Goal: Transaction & Acquisition: Book appointment/travel/reservation

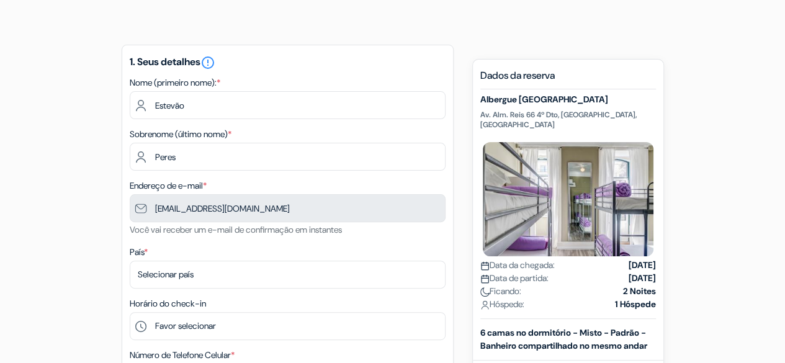
scroll to position [79, 0]
click at [357, 81] on div "Nome (primeiro nome): * [PERSON_NAME]" at bounding box center [288, 96] width 316 height 44
click at [349, 85] on div "Nome (primeiro nome): * [PERSON_NAME]" at bounding box center [288, 96] width 316 height 44
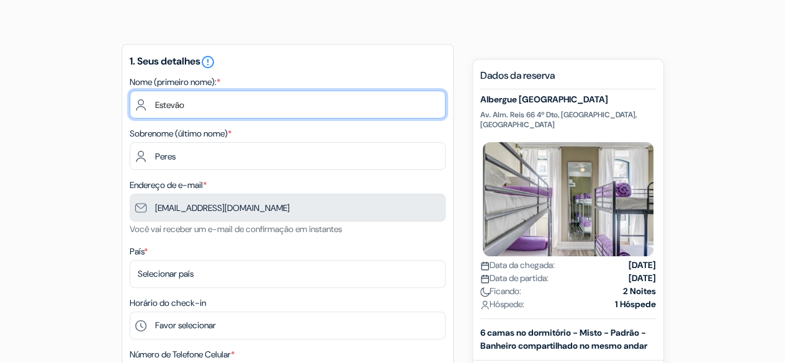
click at [194, 107] on input "Estevão" at bounding box center [288, 105] width 316 height 28
type input "E"
type input "Damasio"
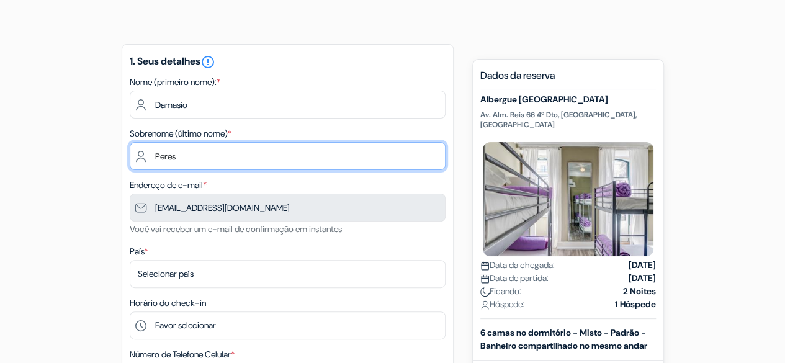
click at [206, 148] on input "Peres" at bounding box center [288, 156] width 316 height 28
type input "P"
type input "Muanda"
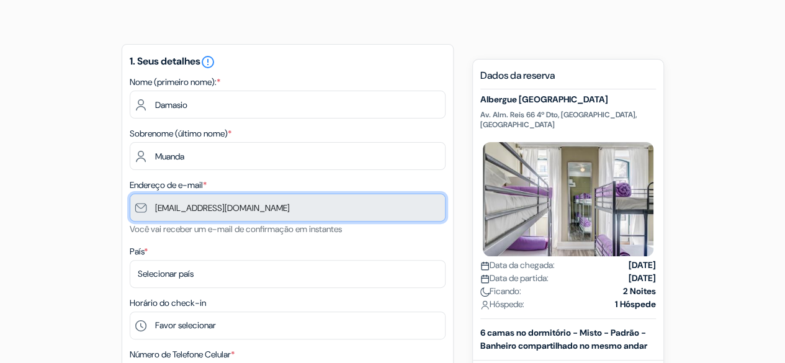
click at [271, 213] on input "[EMAIL_ADDRESS][DOMAIN_NAME]" at bounding box center [288, 208] width 316 height 28
drag, startPoint x: 269, startPoint y: 212, endPoint x: 140, endPoint y: 205, distance: 129.3
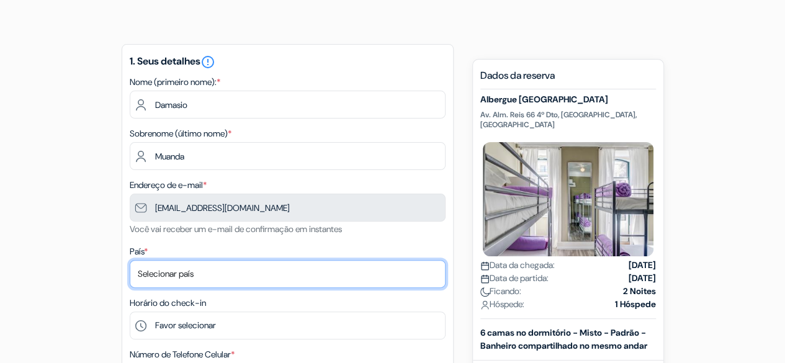
drag, startPoint x: 140, startPoint y: 205, endPoint x: 403, endPoint y: 287, distance: 275.2
click at [403, 287] on select "Selecionar país [GEOGRAPHIC_DATA] [GEOGRAPHIC_DATA] [GEOGRAPHIC_DATA] [GEOGRAPH…" at bounding box center [288, 274] width 316 height 28
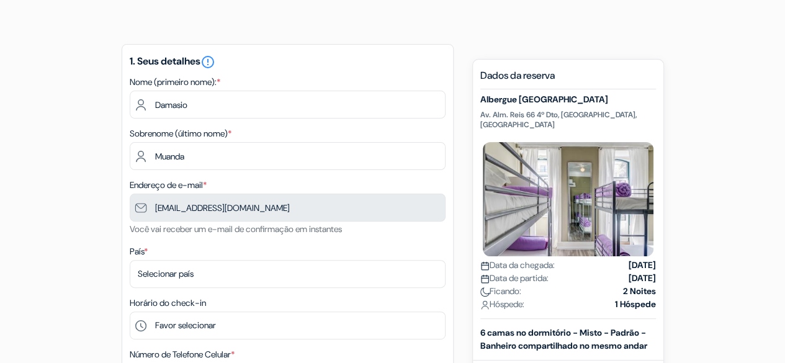
click at [368, 308] on div "Horário do check-in Favor selecionar 1:00 2:00 3:00 4:00 5:00 6:00 7:00 8:00 9:…" at bounding box center [288, 317] width 316 height 44
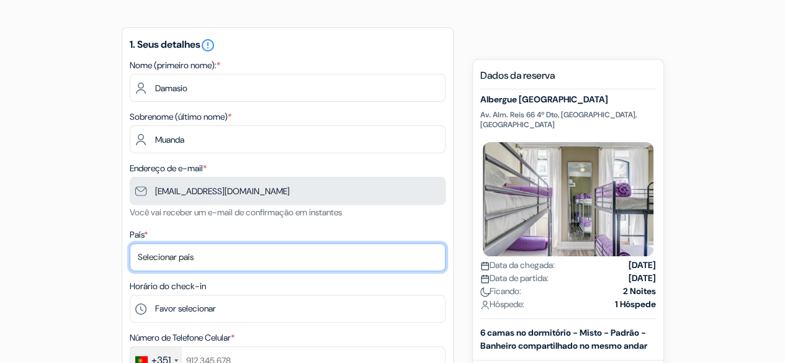
click at [253, 254] on select "Selecionar país [GEOGRAPHIC_DATA] [GEOGRAPHIC_DATA] [GEOGRAPHIC_DATA] [GEOGRAPH…" at bounding box center [288, 257] width 316 height 28
select select "7"
click at [130, 245] on select "Selecionar país [GEOGRAPHIC_DATA] [GEOGRAPHIC_DATA] [GEOGRAPHIC_DATA] [GEOGRAPH…" at bounding box center [288, 257] width 316 height 28
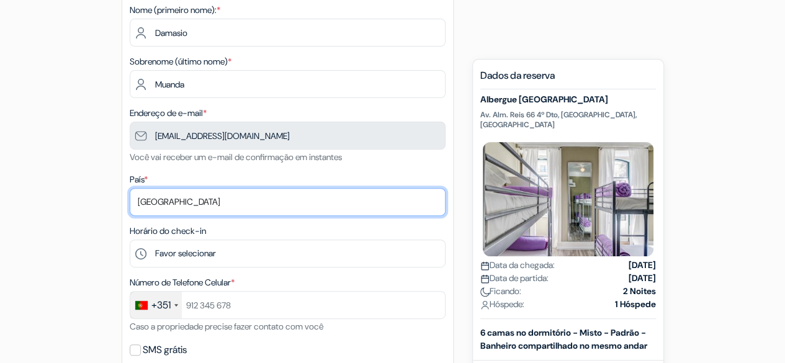
scroll to position [152, 0]
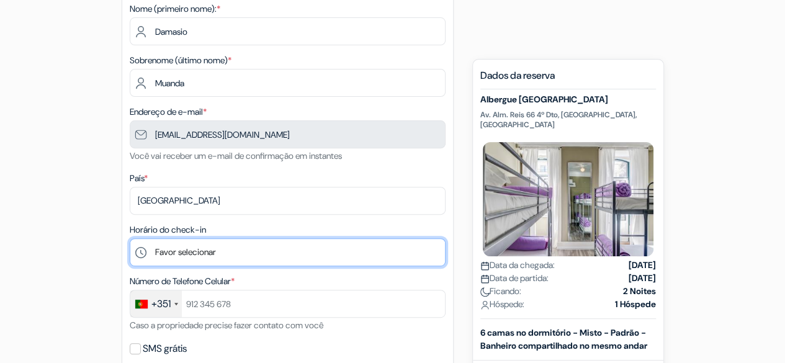
click at [194, 243] on select "Favor selecionar 1:00 2:00 3:00 4:00 5:00 6:00 7:00 8:00 9:00 10:00 11:00 12:00…" at bounding box center [288, 252] width 316 height 28
select select "20"
click at [130, 240] on select "Favor selecionar 1:00 2:00 3:00 4:00 5:00 6:00 7:00 8:00 9:00 10:00 11:00 12:00…" at bounding box center [288, 252] width 316 height 28
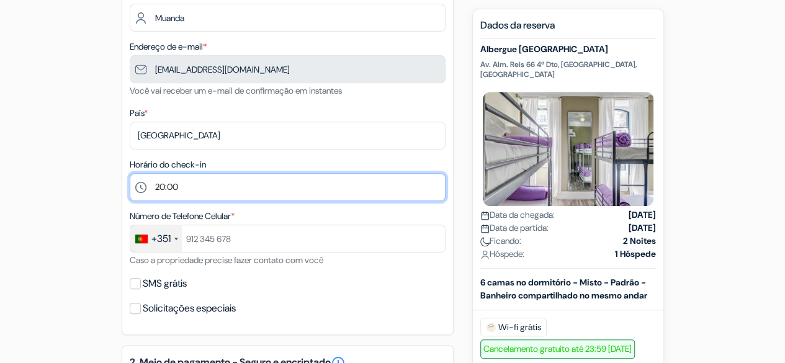
scroll to position [218, 0]
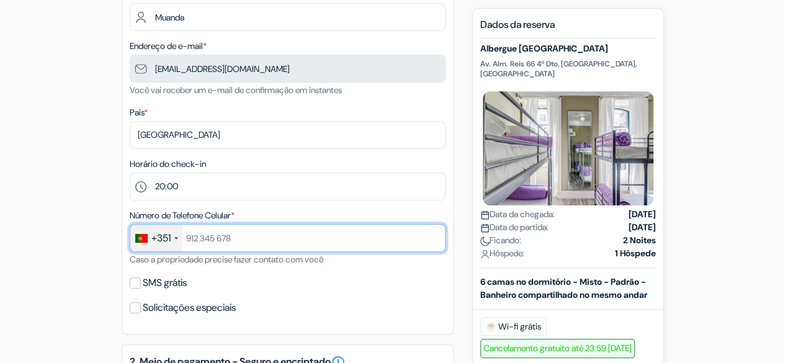
click at [242, 235] on input "text" at bounding box center [288, 238] width 316 height 28
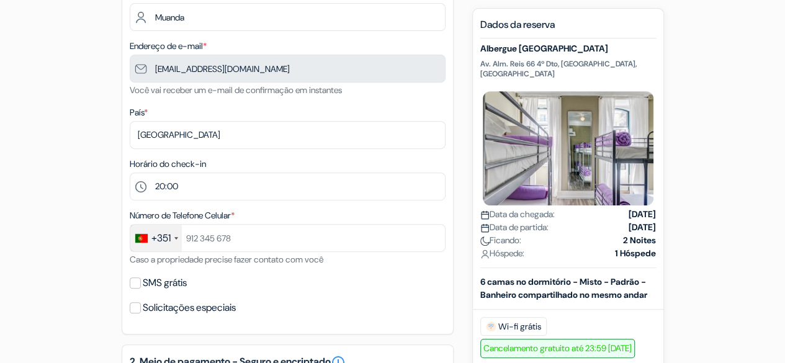
click at [143, 246] on div "+351" at bounding box center [156, 238] width 52 height 27
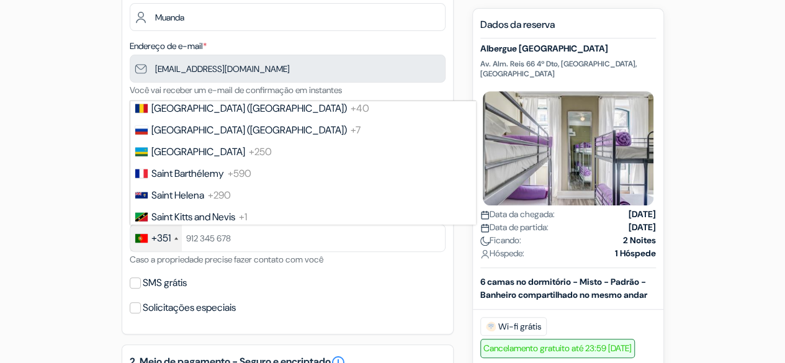
scroll to position [3946, 0]
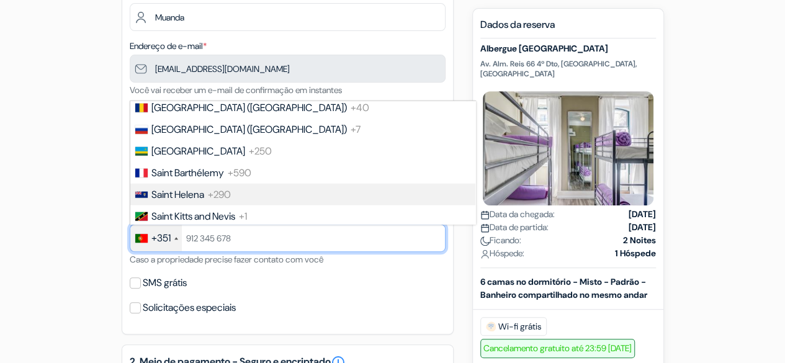
click at [217, 238] on input "text" at bounding box center [288, 238] width 316 height 28
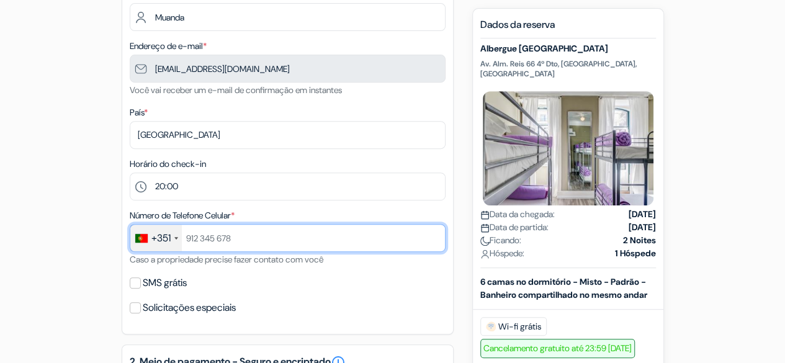
click at [217, 238] on input "text" at bounding box center [288, 238] width 316 height 28
type input "0"
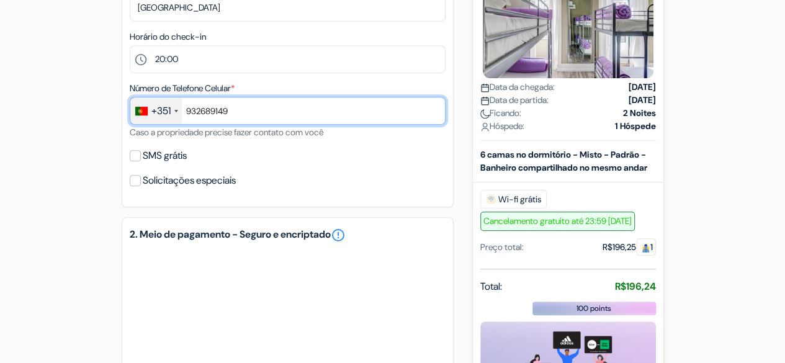
scroll to position [350, 0]
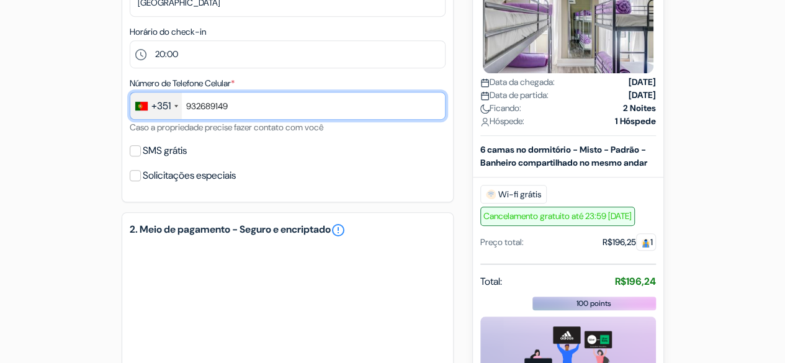
type input "932689149"
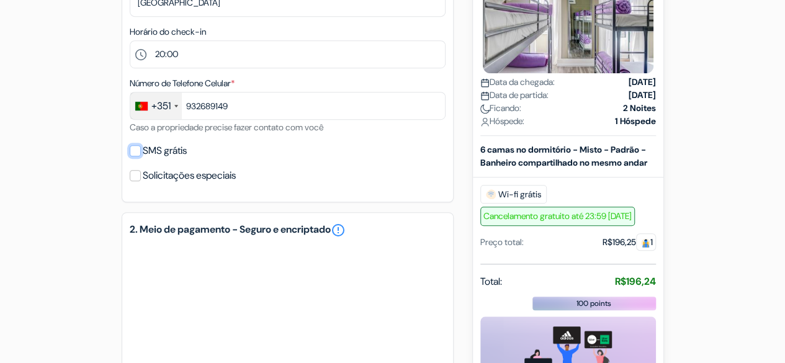
click at [132, 154] on input "SMS grátis" at bounding box center [135, 150] width 11 height 11
checkbox input "true"
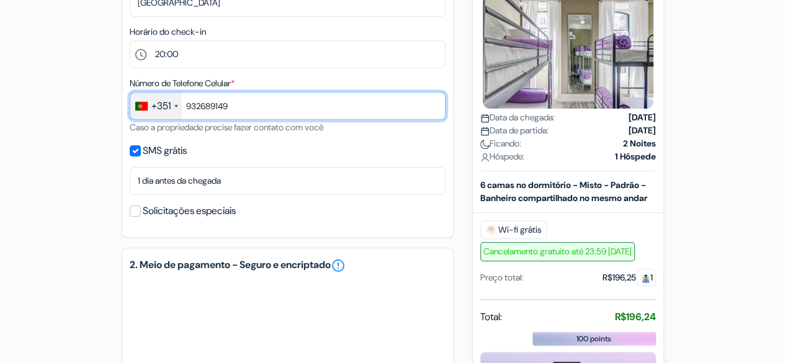
click at [231, 111] on input "932689149" at bounding box center [288, 106] width 316 height 28
type input "9"
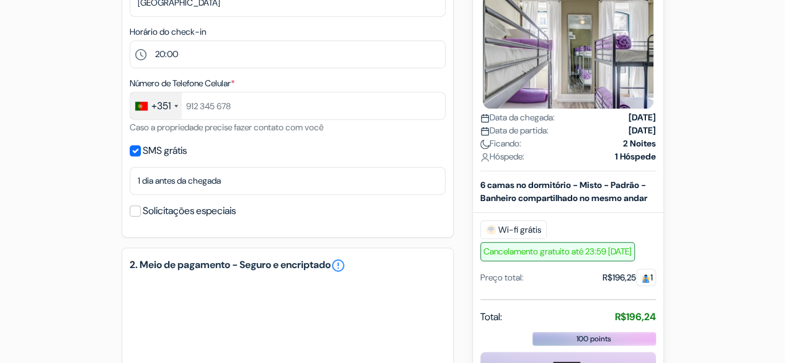
click at [146, 107] on div at bounding box center [141, 106] width 12 height 9
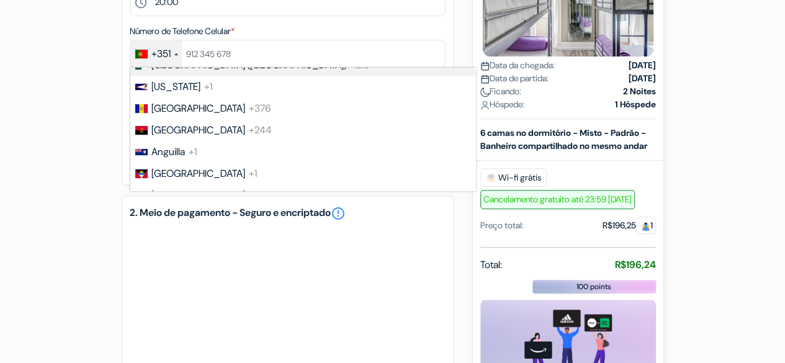
scroll to position [195, 0]
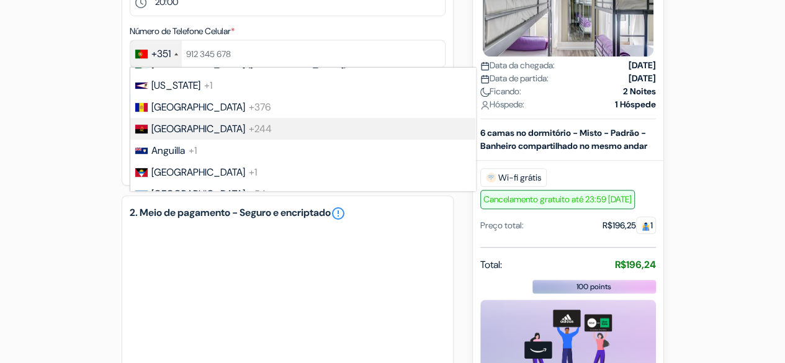
click at [158, 123] on li "Angola +244" at bounding box center [302, 129] width 346 height 22
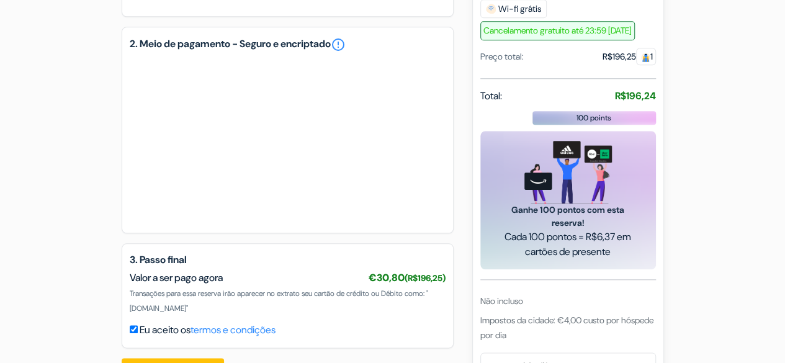
scroll to position [570, 0]
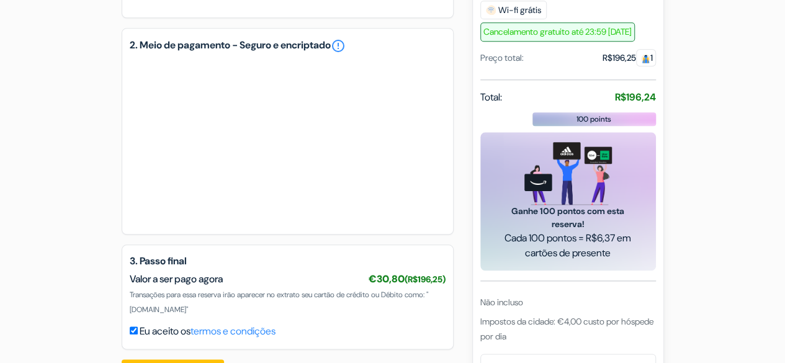
type input "921184806"
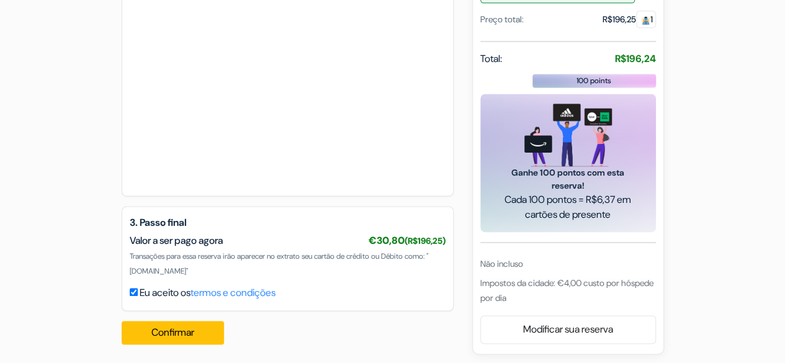
scroll to position [813, 0]
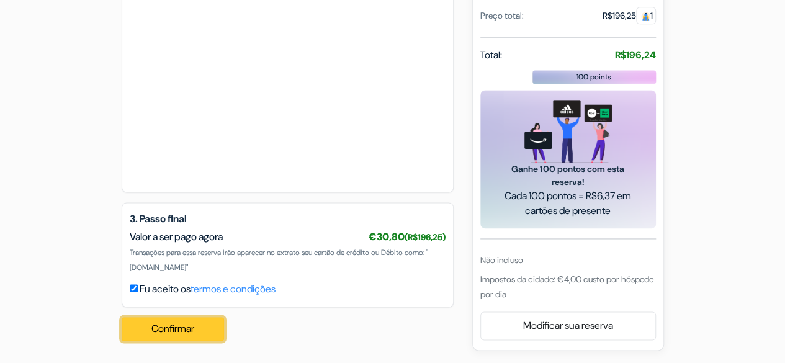
click at [158, 333] on button "Confirmar Loading..." at bounding box center [173, 329] width 103 height 24
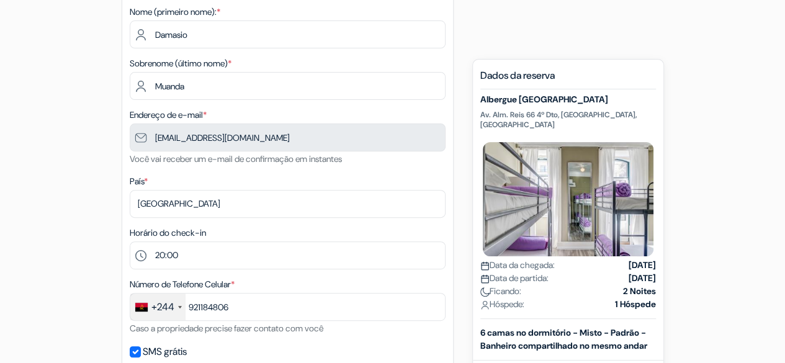
scroll to position [0, 0]
